Goal: Task Accomplishment & Management: Manage account settings

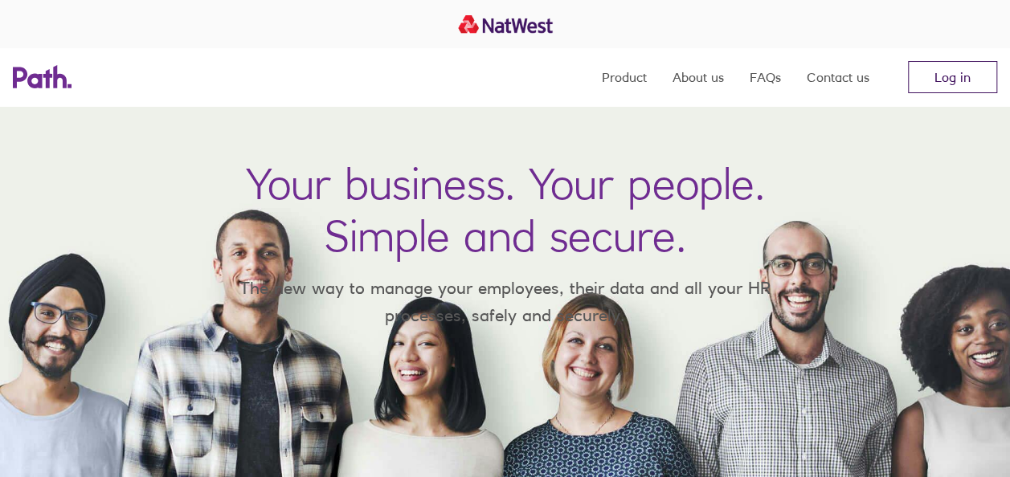
click at [953, 66] on link "Log in" at bounding box center [952, 77] width 89 height 32
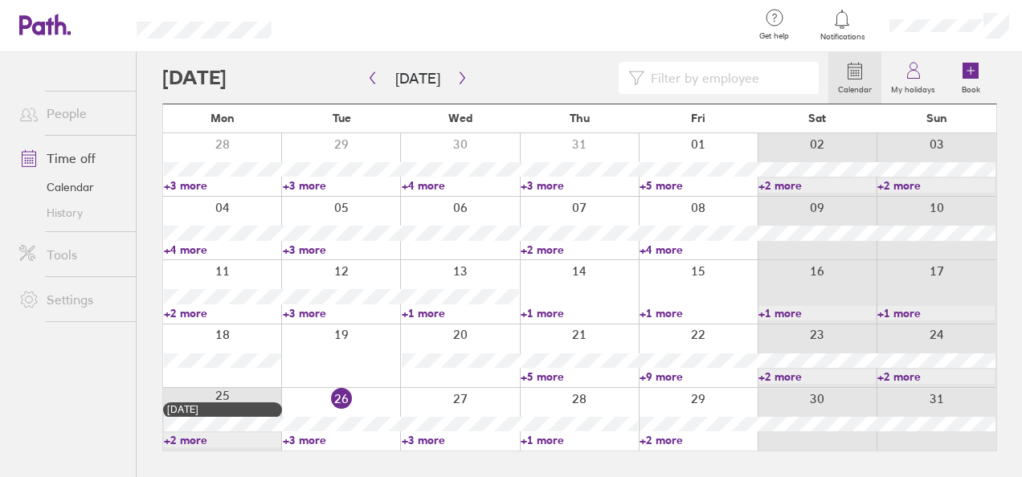
click at [77, 116] on link "People" at bounding box center [70, 113] width 129 height 32
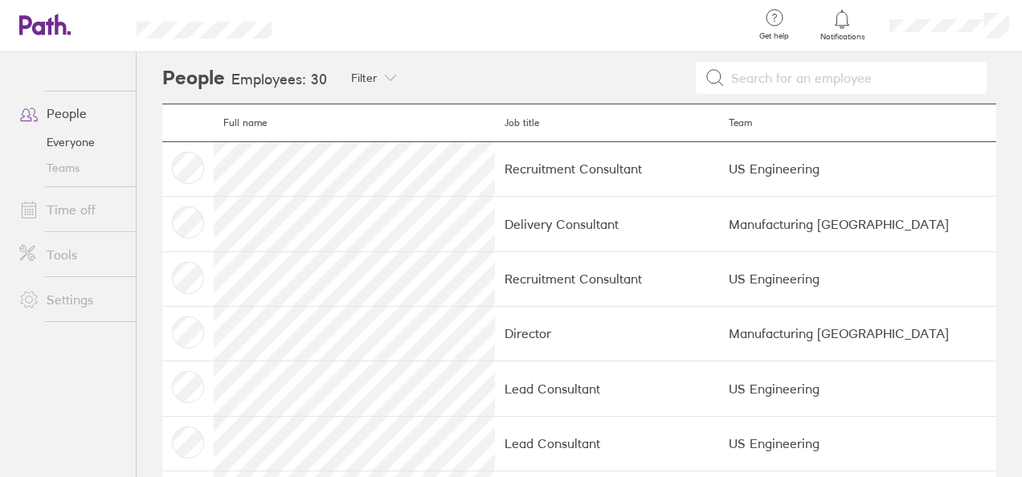
click at [78, 216] on link "Time off" at bounding box center [70, 210] width 129 height 32
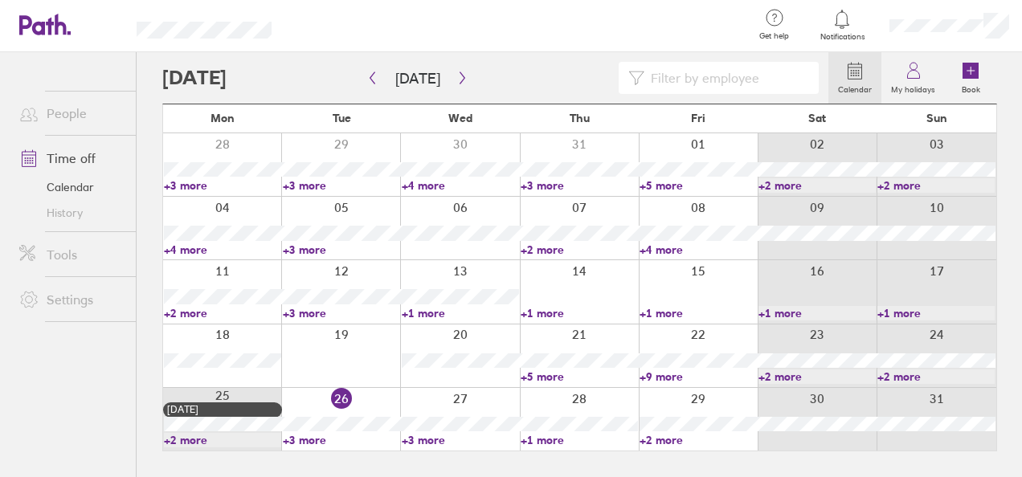
click at [44, 121] on span at bounding box center [26, 113] width 40 height 19
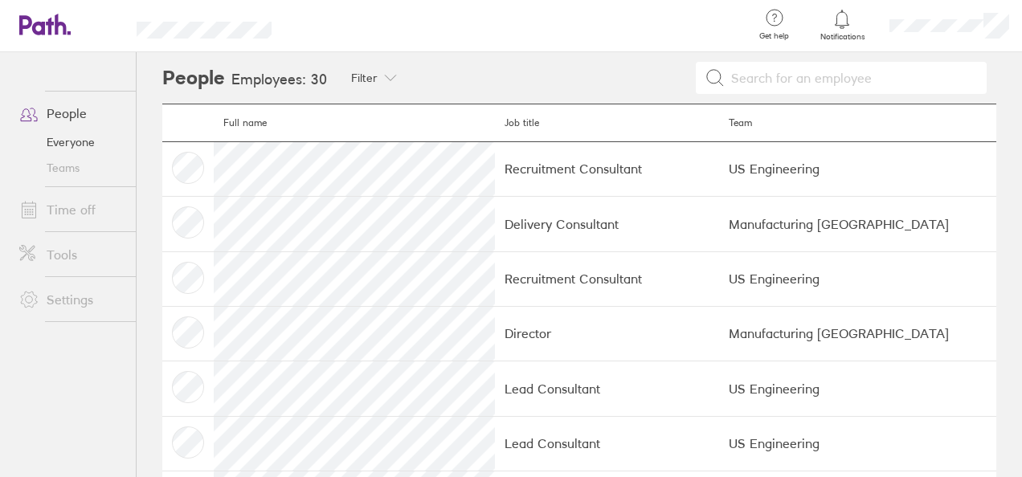
click at [65, 207] on link "Time off" at bounding box center [70, 210] width 129 height 32
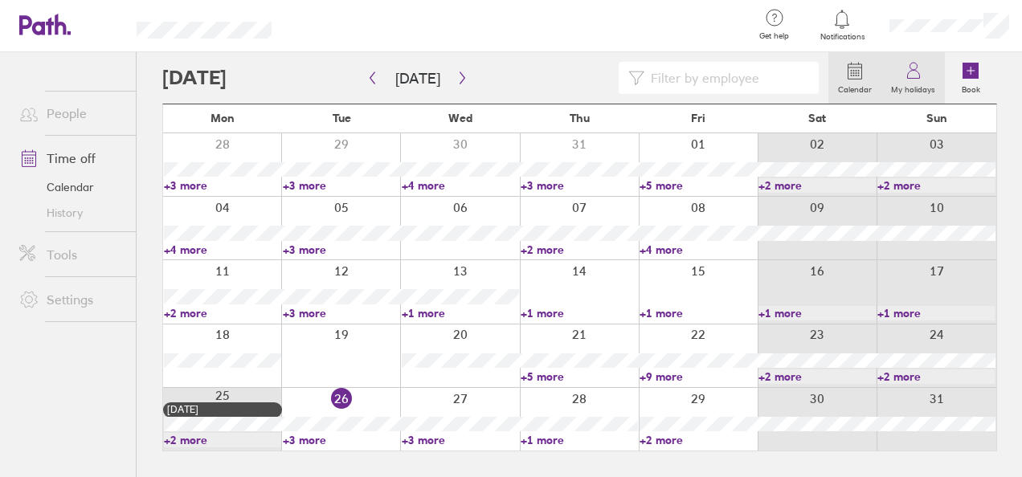
click at [918, 81] on label "My holidays" at bounding box center [912, 87] width 63 height 14
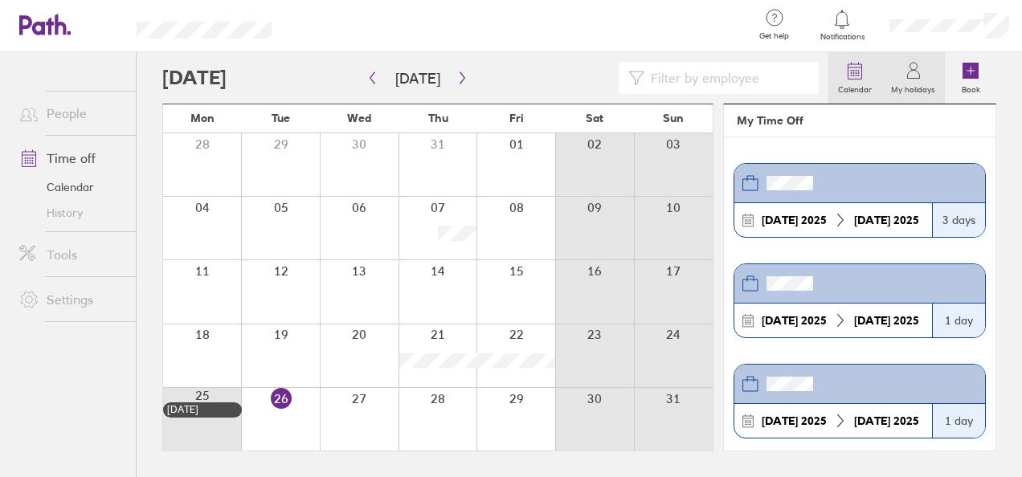
click at [852, 71] on icon at bounding box center [854, 70] width 19 height 19
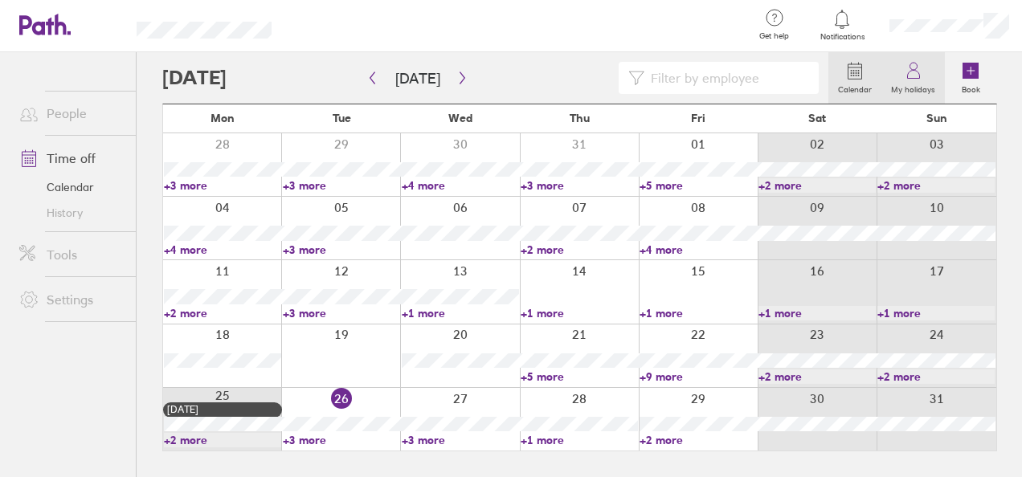
click at [885, 85] on label "My holidays" at bounding box center [912, 87] width 63 height 14
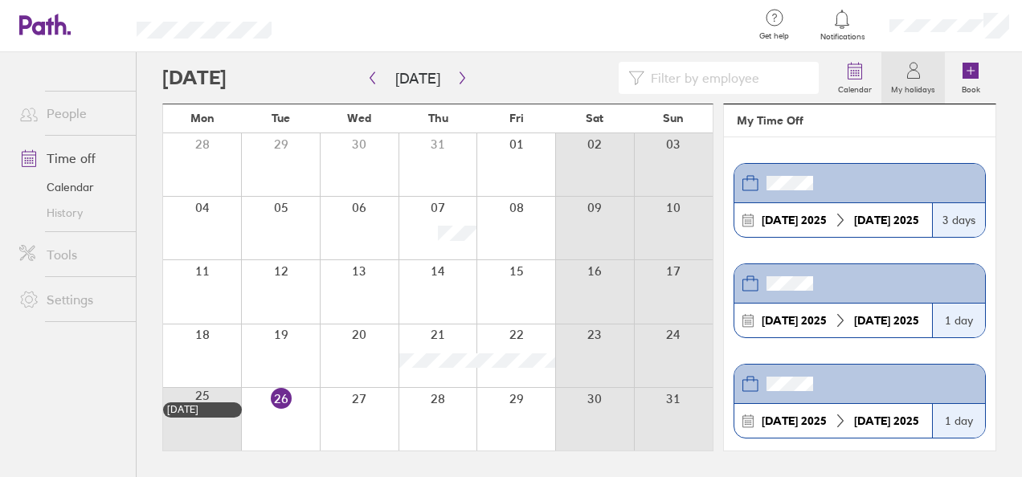
click at [906, 76] on icon at bounding box center [913, 70] width 19 height 19
click at [846, 84] on label "Calendar" at bounding box center [854, 87] width 53 height 14
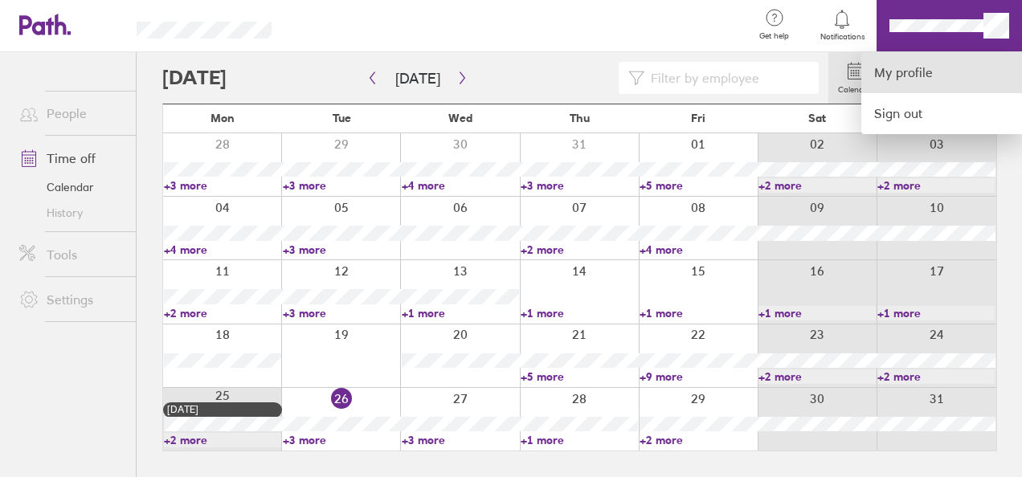
click at [938, 71] on link "My profile" at bounding box center [941, 72] width 161 height 41
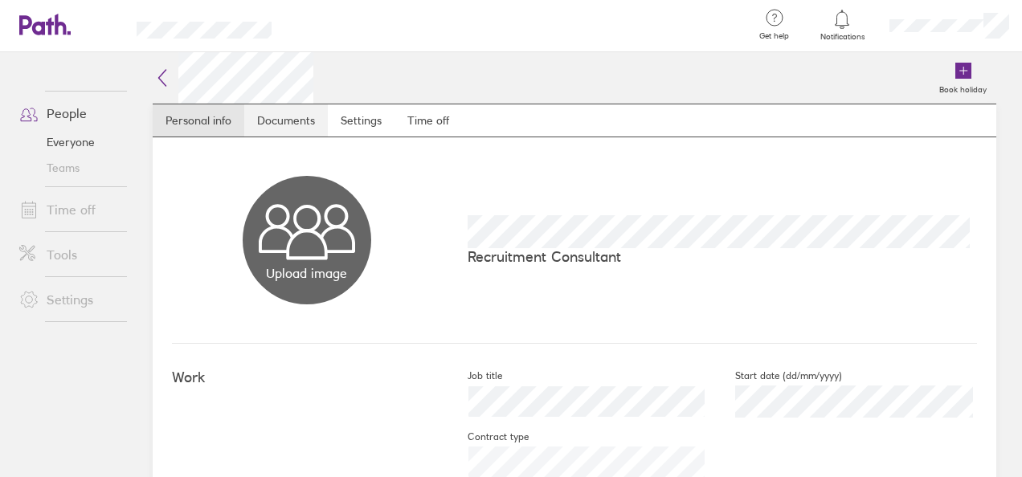
click at [272, 130] on link "Documents" at bounding box center [286, 120] width 84 height 32
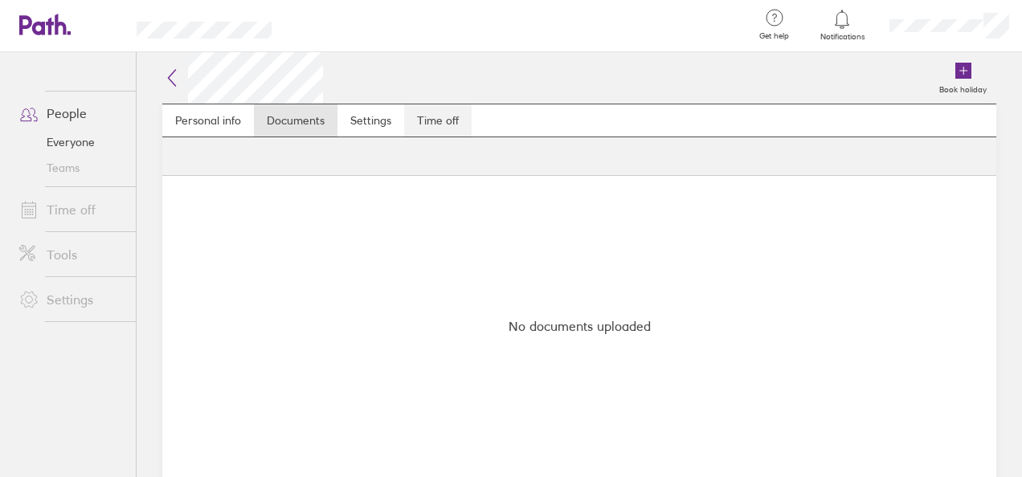
click at [457, 127] on link "Time off" at bounding box center [437, 120] width 67 height 32
